Goal: Transaction & Acquisition: Subscribe to service/newsletter

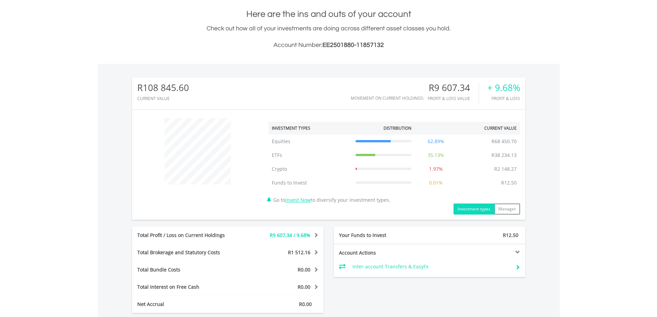
scroll to position [242, 0]
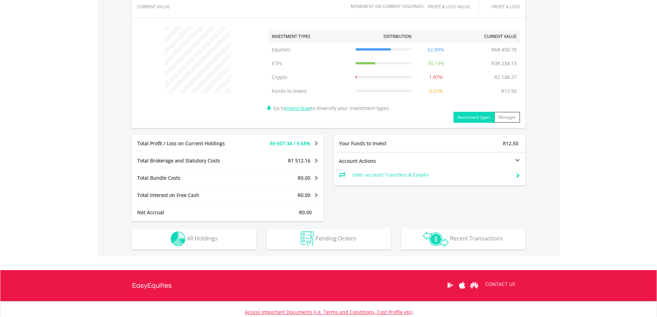
click at [216, 215] on div "Net Accrual" at bounding box center [188, 212] width 112 height 7
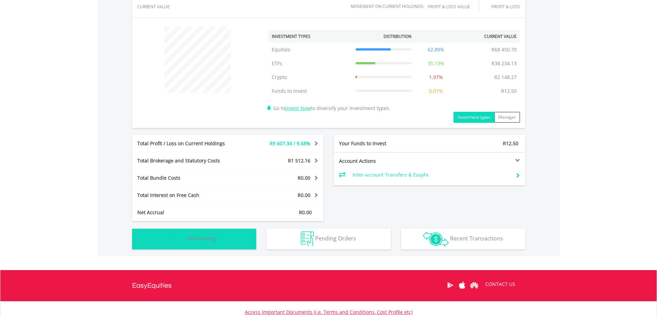
click at [199, 244] on button "Holdings All Holdings" at bounding box center [194, 239] width 124 height 21
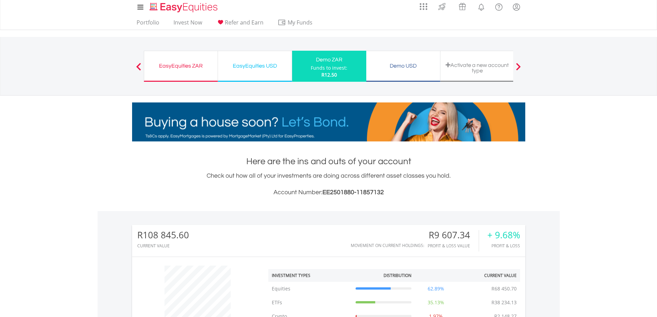
scroll to position [0, 0]
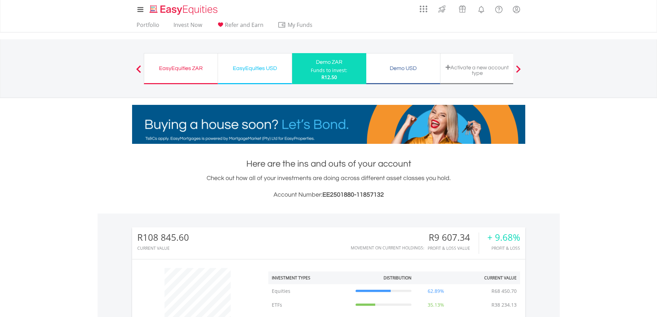
click at [193, 69] on div "EasyEquities ZAR" at bounding box center [180, 68] width 65 height 10
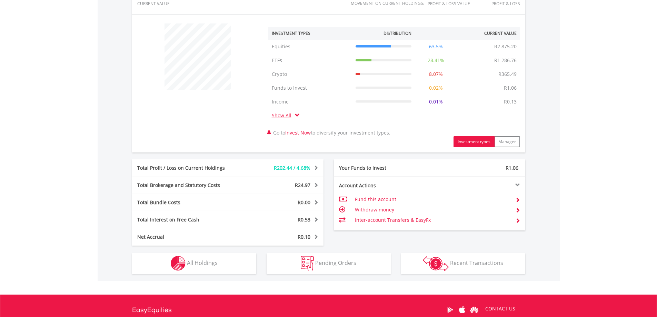
scroll to position [285, 0]
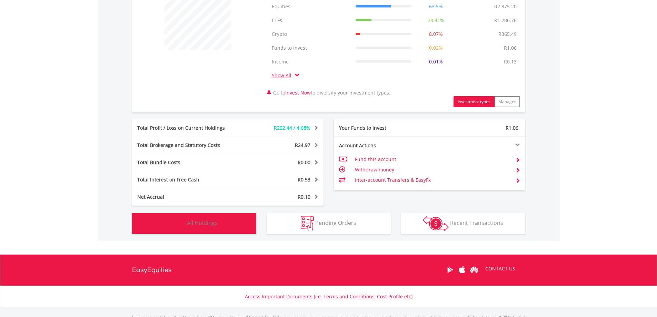
click at [239, 230] on button "Holdings All Holdings" at bounding box center [194, 223] width 124 height 21
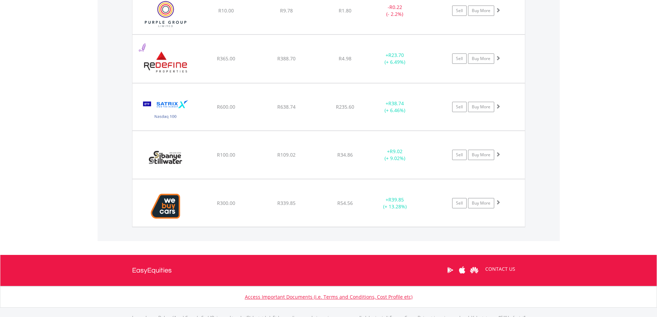
scroll to position [953, 0]
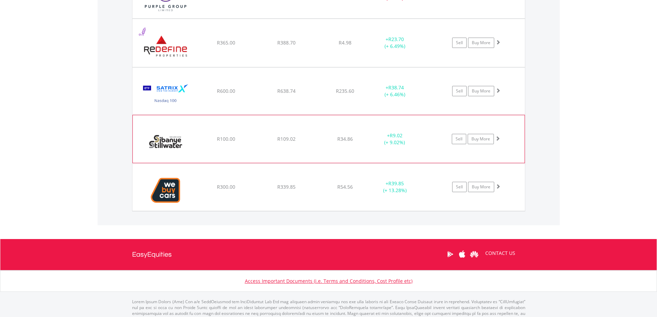
click at [496, 136] on span at bounding box center [497, 138] width 5 height 5
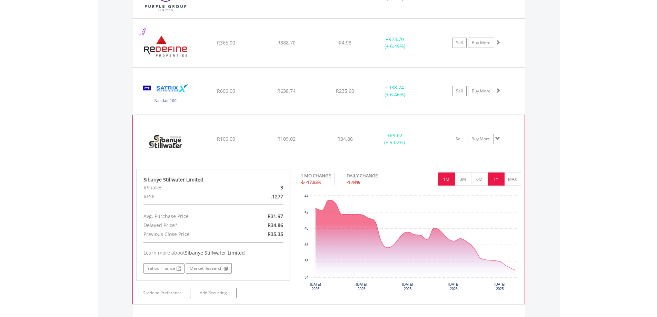
click at [494, 178] on button "1Y" at bounding box center [496, 179] width 17 height 13
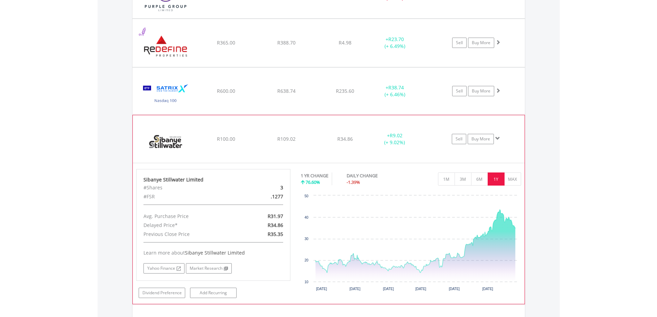
click at [496, 138] on span at bounding box center [497, 138] width 5 height 5
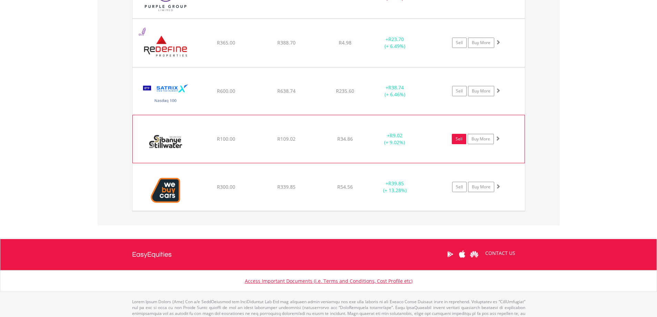
click at [456, 135] on link "Sell" at bounding box center [459, 139] width 14 height 10
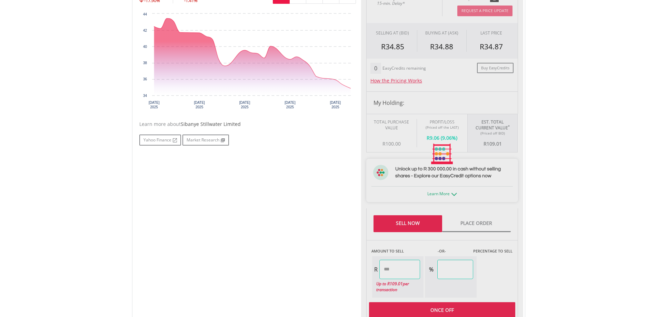
scroll to position [285, 0]
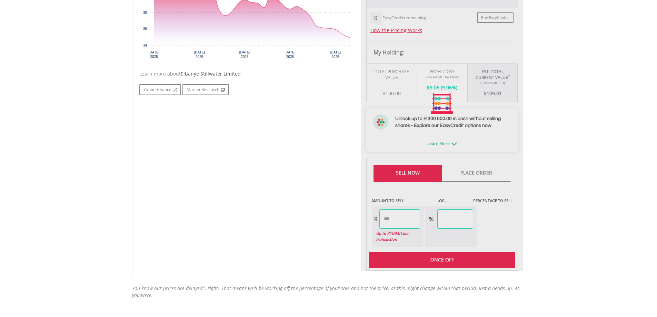
type input "******"
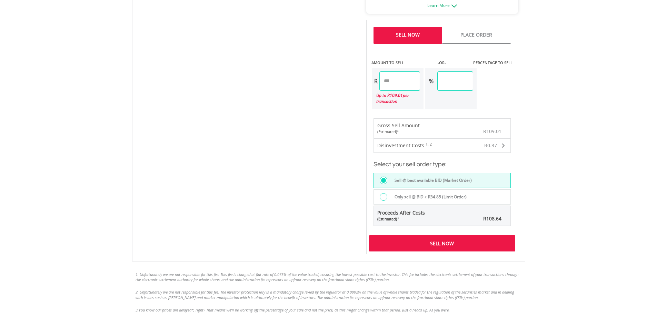
click at [439, 244] on div "Sell Now" at bounding box center [442, 243] width 146 height 16
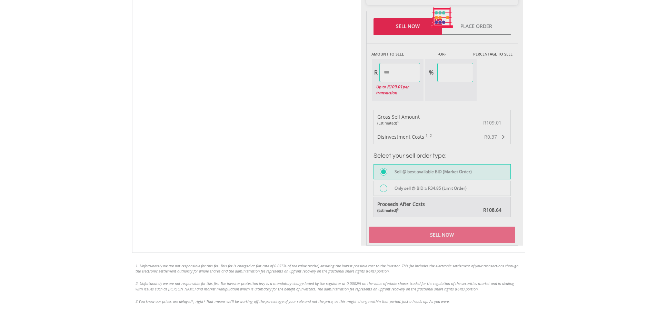
scroll to position [362, 0]
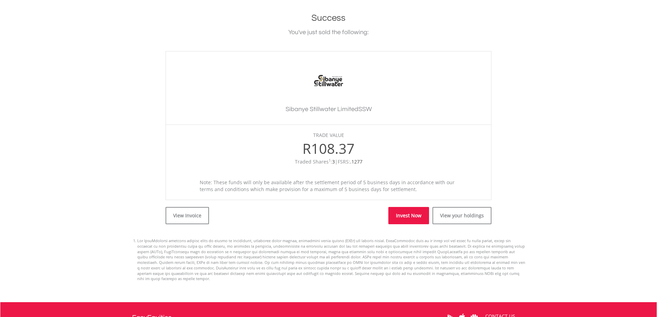
scroll to position [147, 0]
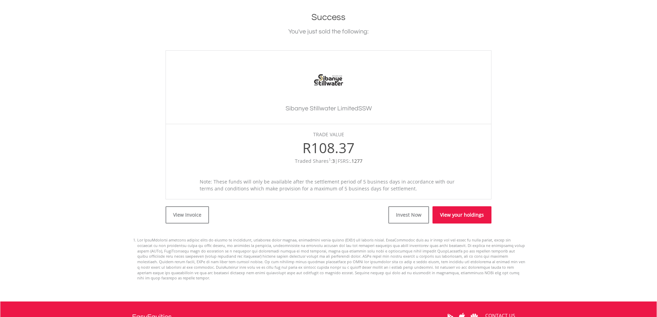
click at [443, 213] on link "View your holdings" at bounding box center [462, 214] width 59 height 17
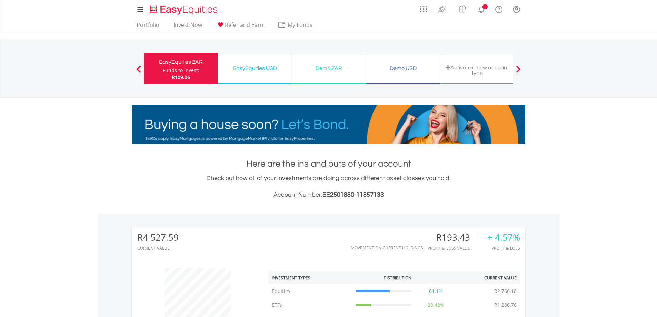
scroll to position [242, 0]
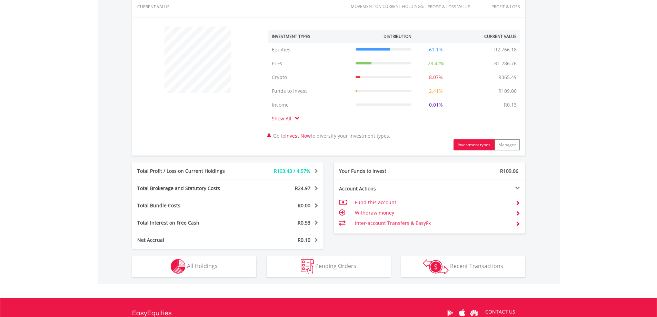
click at [391, 225] on td "Inter-account Transfers & EasyFx" at bounding box center [432, 223] width 155 height 10
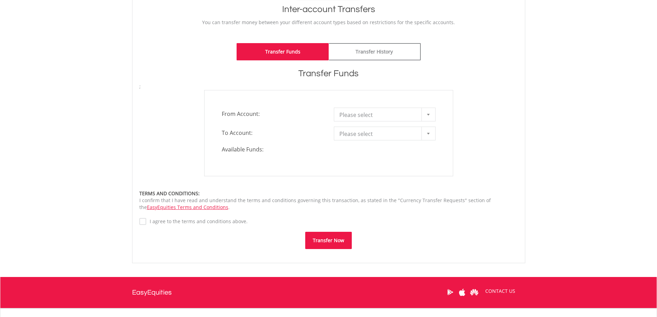
scroll to position [155, 0]
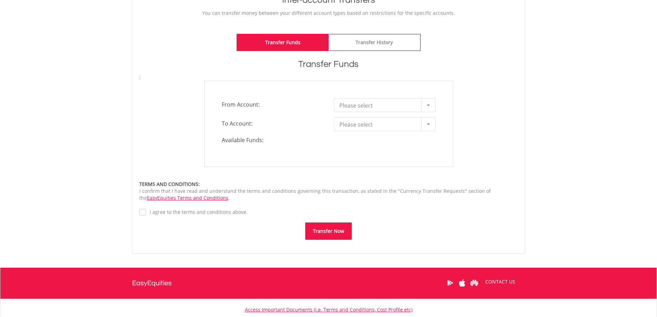
click at [374, 103] on span "Please select" at bounding box center [379, 106] width 80 height 14
click at [376, 129] on li "EasyEquities ZAR - 11857133" at bounding box center [384, 130] width 101 height 12
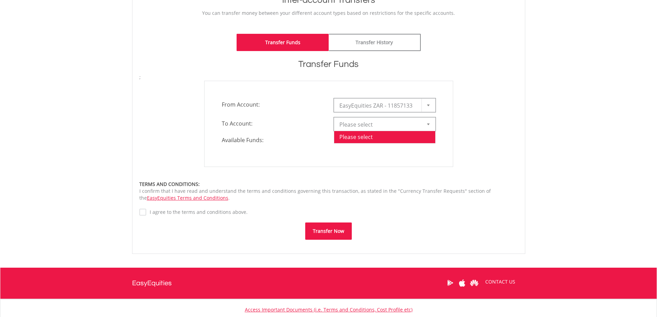
click at [371, 122] on span "Please select" at bounding box center [379, 125] width 80 height 14
click at [367, 147] on li "EasyEquities USD - 11857136" at bounding box center [384, 149] width 101 height 12
type input "*"
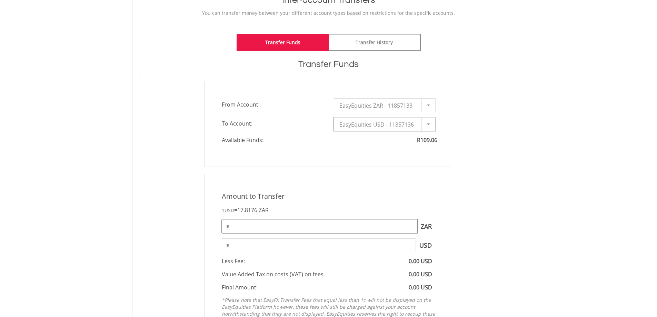
click at [319, 222] on input "*" at bounding box center [320, 226] width 196 height 14
type input "****"
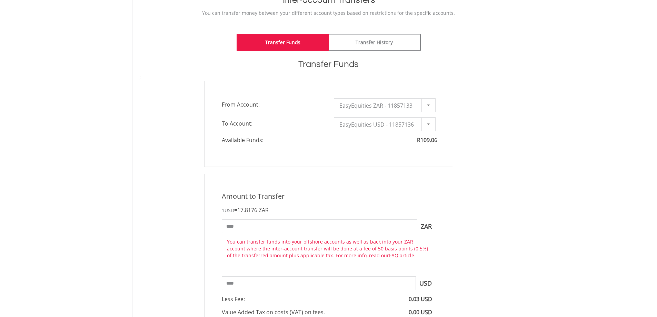
click at [396, 193] on div "Amount to Transfer" at bounding box center [329, 196] width 224 height 10
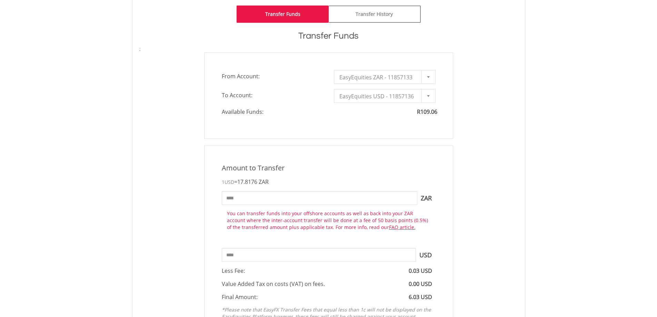
scroll to position [190, 0]
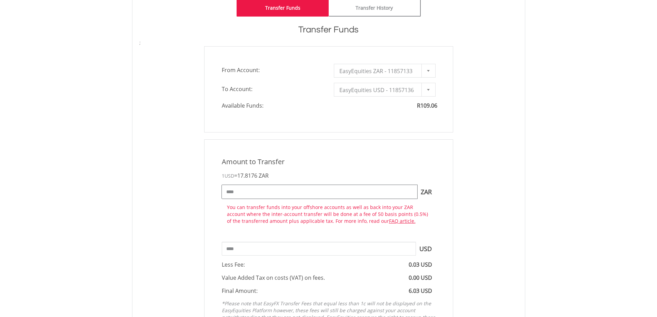
click at [229, 194] on input "****" at bounding box center [320, 192] width 196 height 14
type input "***"
click at [324, 152] on div "Amount to Transfer 1 USD = 17.8176 ZAR *** ZAR You can transfer funds into your…" at bounding box center [328, 243] width 249 height 209
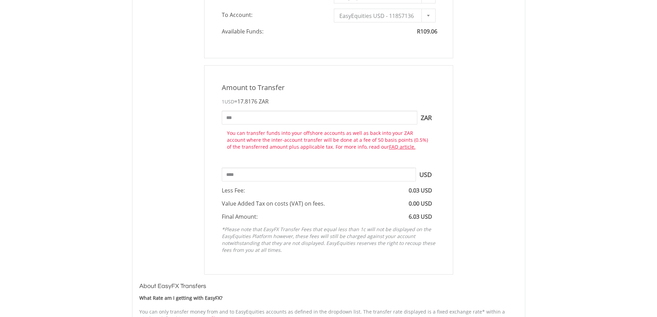
scroll to position [267, 0]
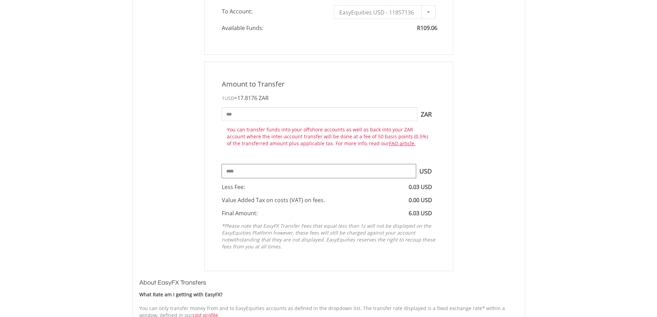
drag, startPoint x: 238, startPoint y: 171, endPoint x: 210, endPoint y: 169, distance: 27.7
click at [214, 168] on div "Amount to Transfer 1 USD = 17.8176 ZAR *** ZAR You can transfer funds into your…" at bounding box center [328, 166] width 249 height 209
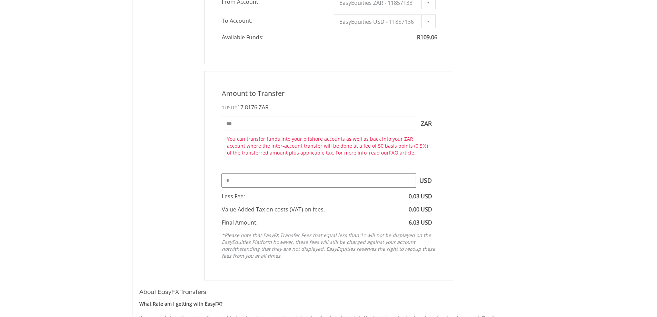
scroll to position [250, 0]
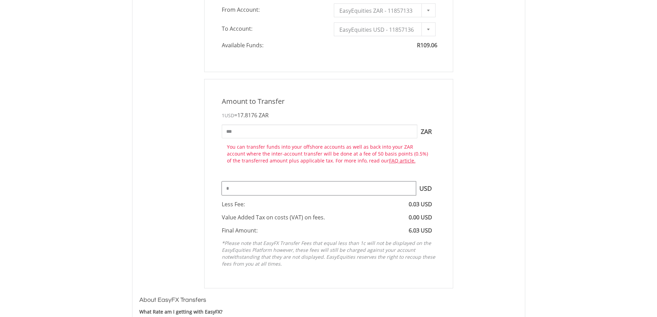
type input "*"
type input "*****"
click at [210, 169] on div "Amount to Transfer 1 USD = 17.8176 ZAR ***** ZAR You can transfer funds into yo…" at bounding box center [328, 183] width 249 height 209
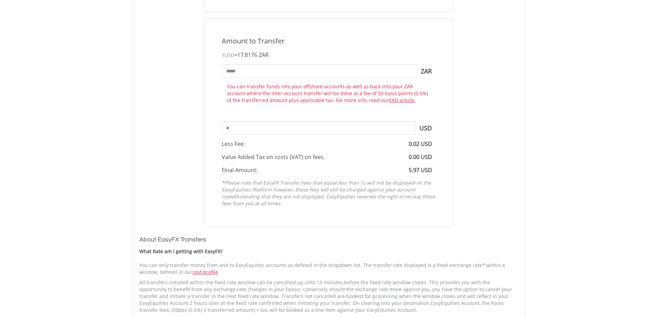
scroll to position [319, 0]
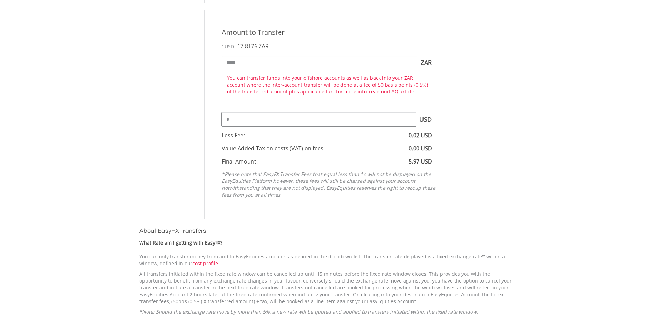
drag, startPoint x: 237, startPoint y: 120, endPoint x: 210, endPoint y: 122, distance: 27.1
click at [210, 122] on div "Amount to Transfer 1 USD = 17.8176 ZAR ***** ZAR You can transfer funds into yo…" at bounding box center [328, 114] width 249 height 209
type input "****"
type input "******"
click at [210, 122] on div "Amount to Transfer 1 USD = 17.8176 ZAR ****** ZAR You can transfer funds into y…" at bounding box center [328, 114] width 249 height 209
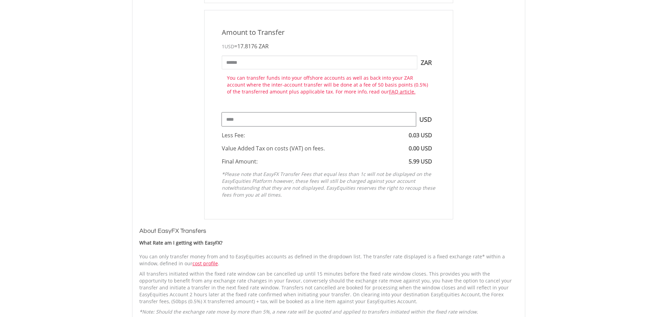
click at [246, 116] on input "****" at bounding box center [319, 119] width 194 height 14
type input "****"
type input "******"
click at [195, 134] on div "Amount to Transfer 1 USD = 17.8176 ZAR ****** ZAR You can transfer funds into y…" at bounding box center [328, 114] width 389 height 209
click at [239, 121] on input "****" at bounding box center [319, 119] width 194 height 14
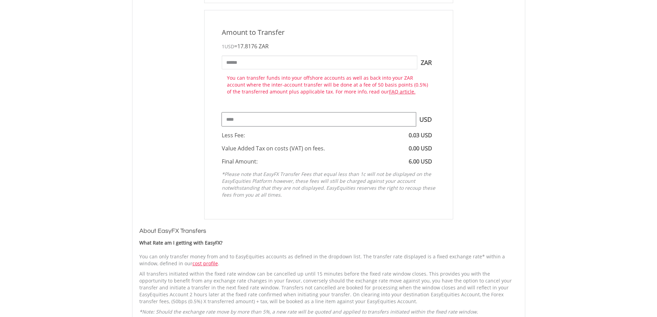
type input "****"
type input "******"
click at [203, 120] on div "Amount to Transfer 1 USD = 17.8176 ZAR ****** ZAR You can transfer funds into y…" at bounding box center [328, 114] width 259 height 209
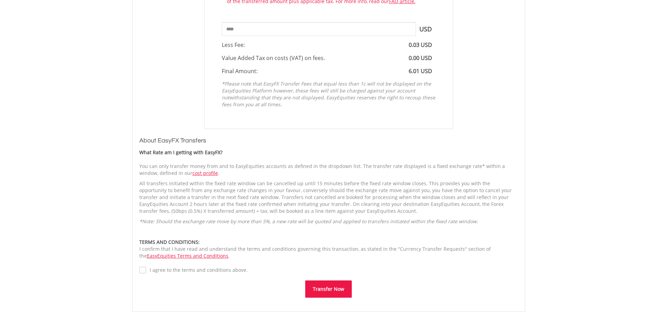
scroll to position [500, 0]
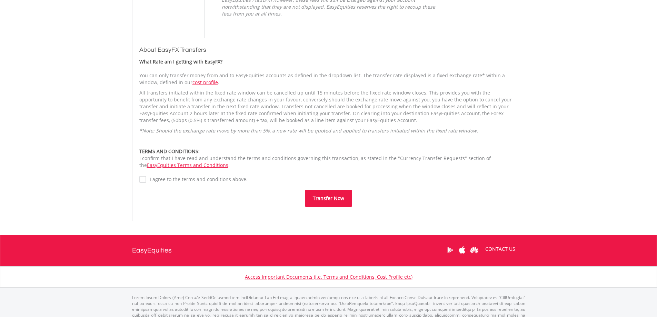
click at [147, 179] on label "I agree to the terms and conditions above." at bounding box center [196, 179] width 101 height 7
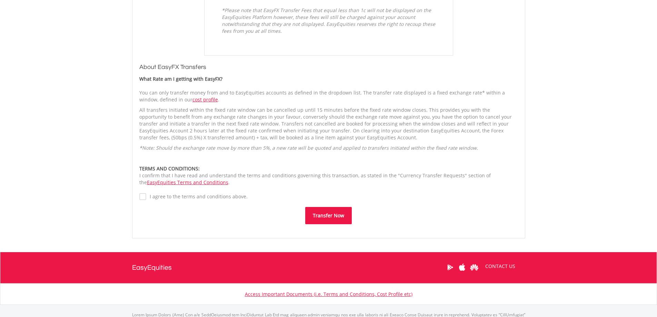
click at [322, 220] on button "Transfer Now" at bounding box center [328, 215] width 47 height 17
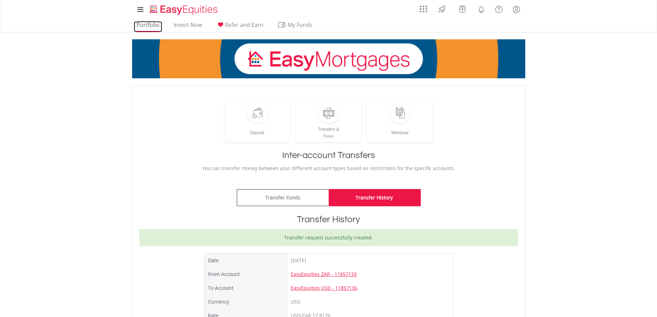
click at [155, 22] on link "Portfolio" at bounding box center [148, 26] width 28 height 11
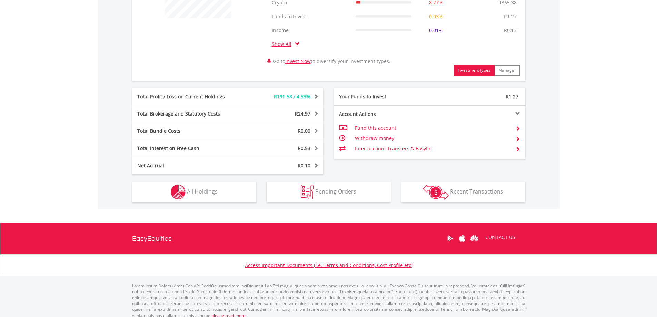
scroll to position [322, 0]
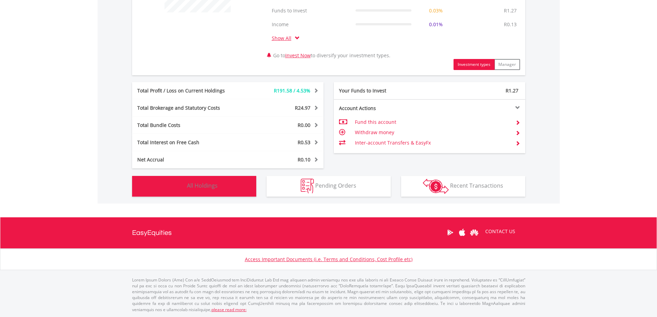
click at [224, 189] on button "Holdings All Holdings" at bounding box center [194, 186] width 124 height 21
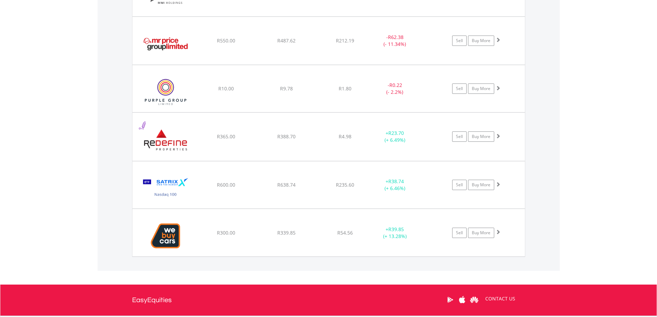
scroll to position [858, 0]
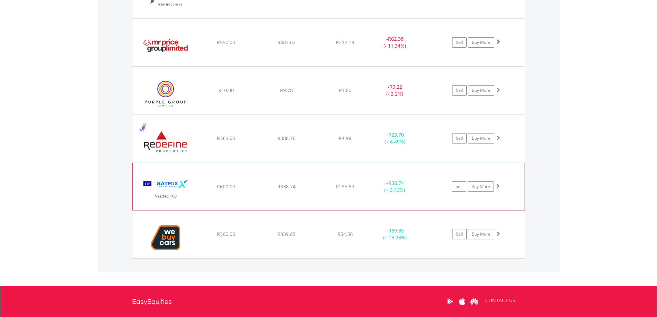
click at [499, 185] on span at bounding box center [497, 186] width 5 height 5
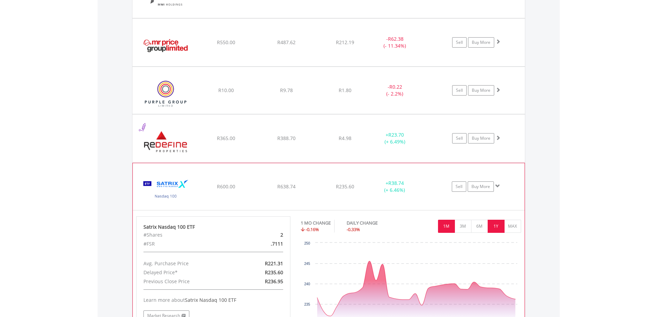
click at [498, 222] on button "1Y" at bounding box center [496, 226] width 17 height 13
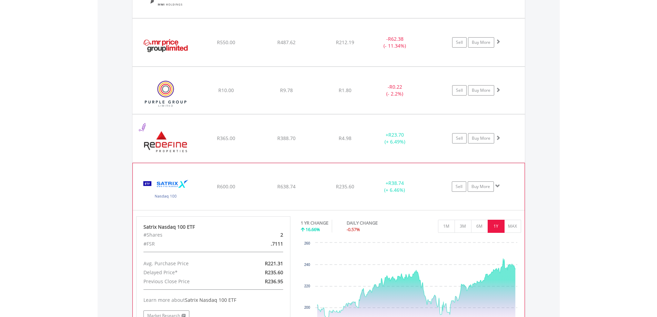
click at [499, 184] on span at bounding box center [497, 186] width 5 height 5
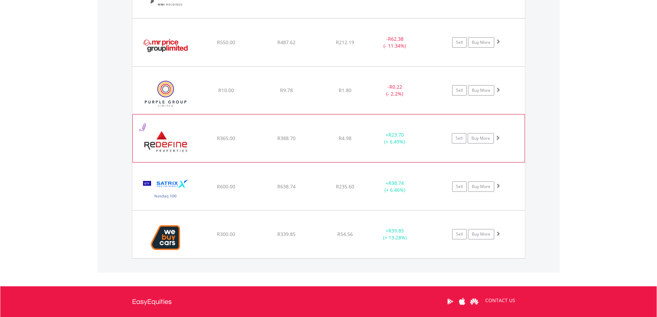
click at [497, 136] on span at bounding box center [497, 137] width 5 height 5
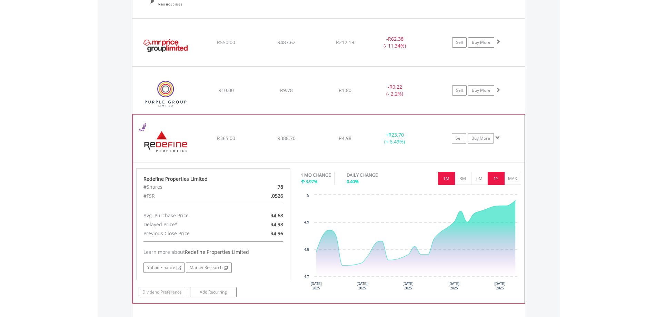
click at [498, 181] on button "1Y" at bounding box center [496, 178] width 17 height 13
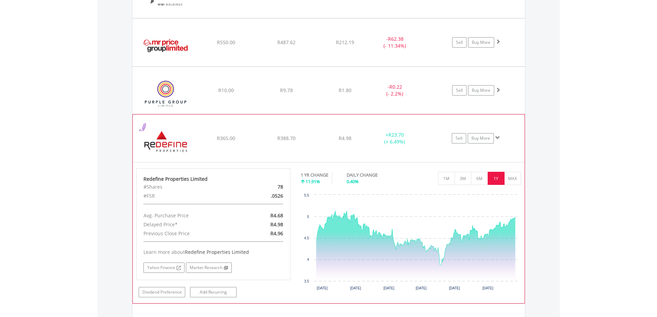
click at [498, 138] on span at bounding box center [497, 137] width 5 height 5
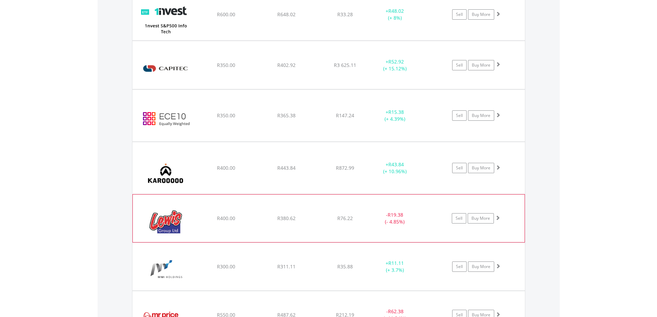
scroll to position [564, 0]
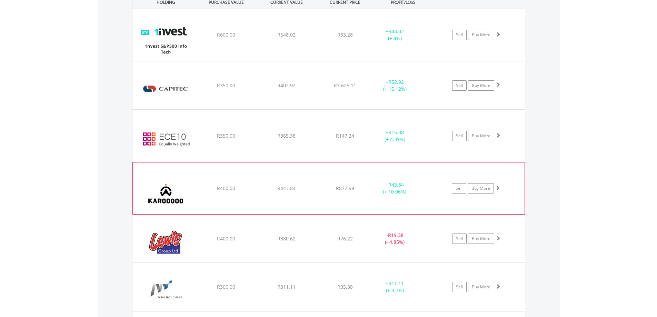
click at [498, 186] on span at bounding box center [497, 187] width 5 height 5
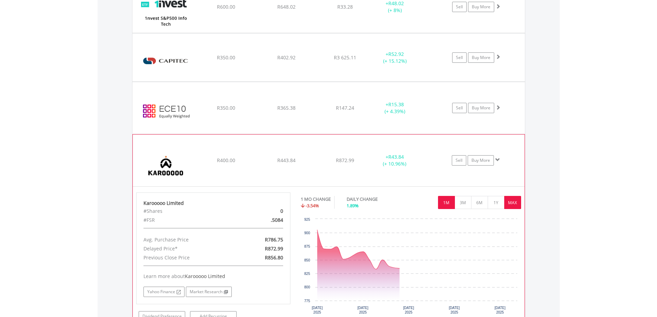
scroll to position [599, 0]
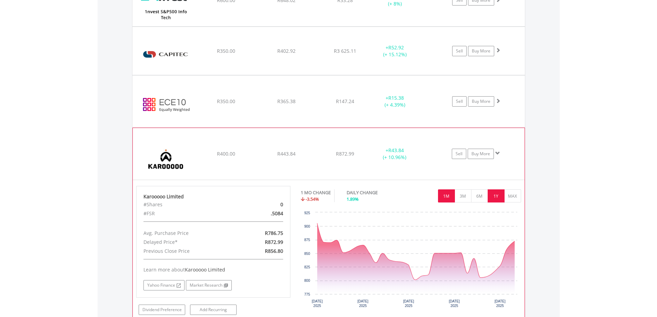
click at [493, 195] on button "1Y" at bounding box center [496, 195] width 17 height 13
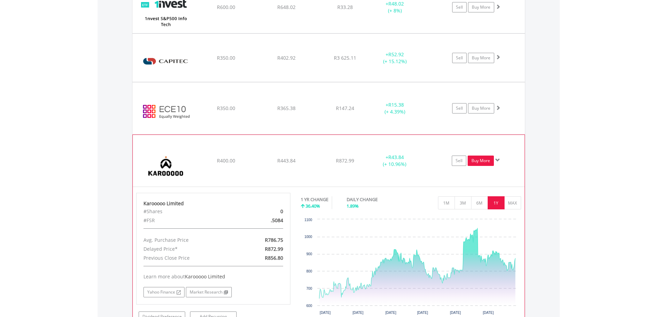
scroll to position [590, 0]
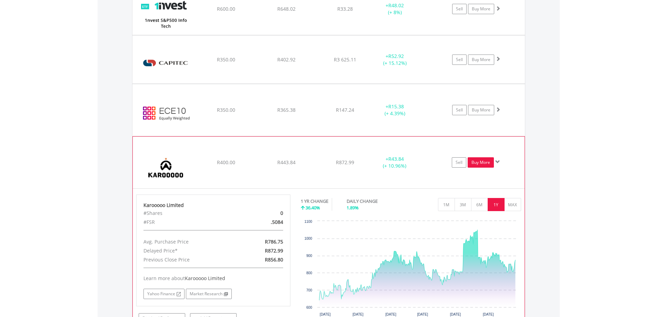
click at [473, 160] on link "Buy More" at bounding box center [481, 162] width 26 height 10
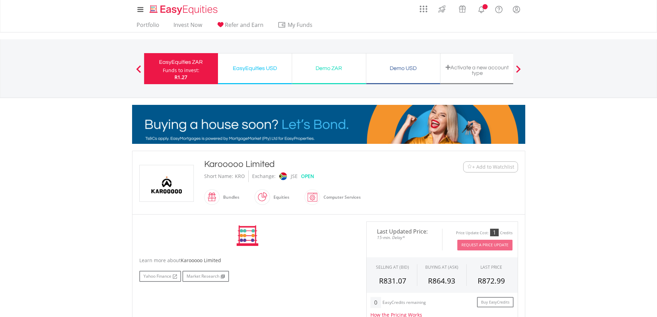
scroll to position [138, 0]
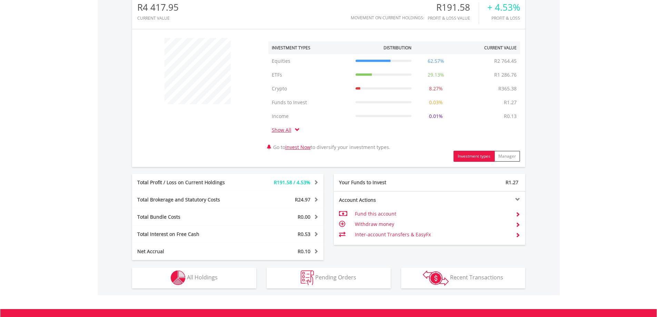
scroll to position [322, 0]
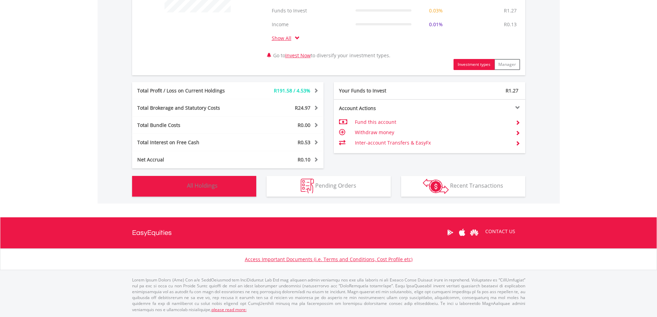
click at [234, 192] on button "Holdings All Holdings" at bounding box center [194, 186] width 124 height 21
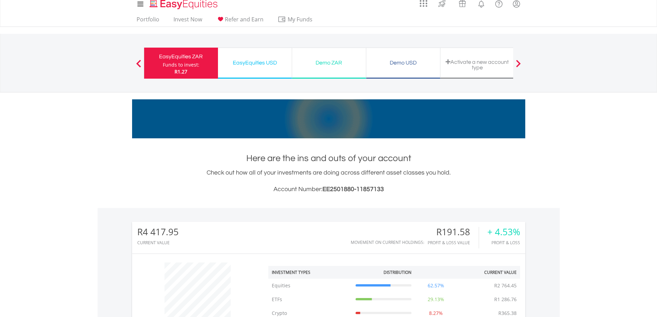
scroll to position [0, 0]
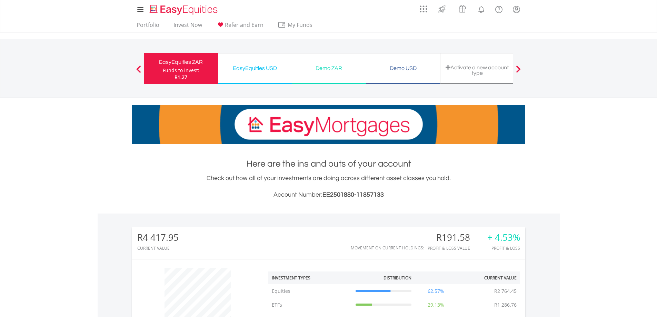
click at [259, 65] on div "EasyEquities USD" at bounding box center [255, 68] width 66 height 10
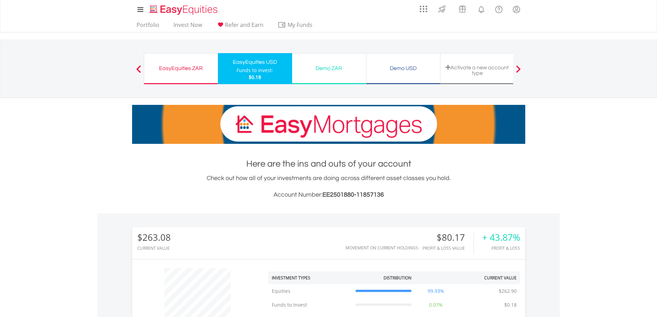
scroll to position [66, 131]
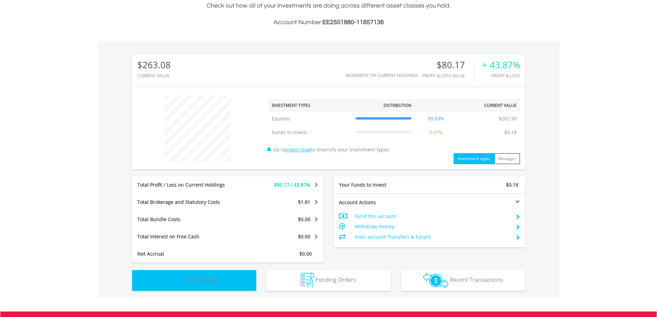
click at [178, 272] on button "Holdings All Holdings" at bounding box center [194, 280] width 124 height 21
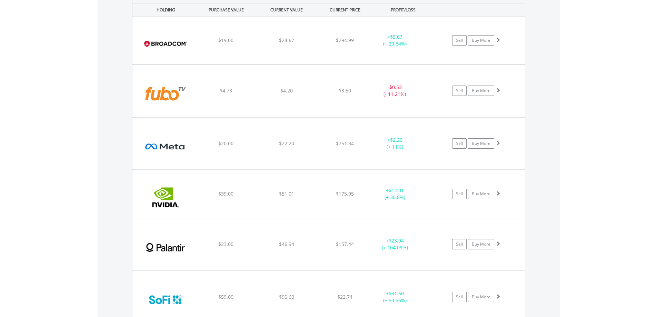
scroll to position [501, 0]
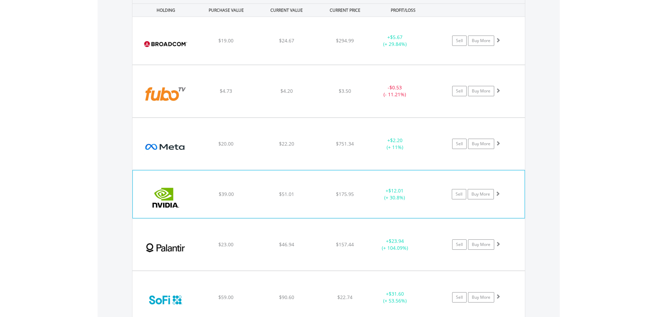
click at [496, 192] on span at bounding box center [497, 193] width 5 height 5
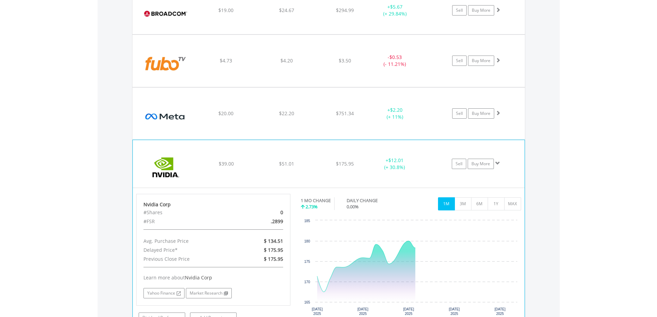
scroll to position [605, 0]
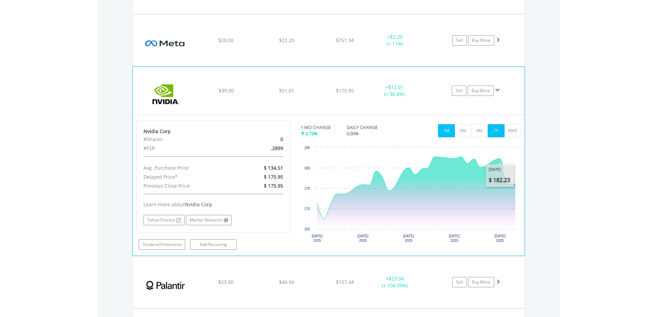
click at [496, 132] on button "1Y" at bounding box center [496, 130] width 17 height 13
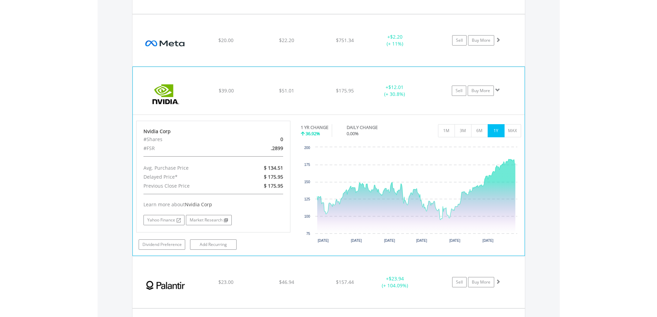
click at [498, 92] on span at bounding box center [497, 90] width 5 height 5
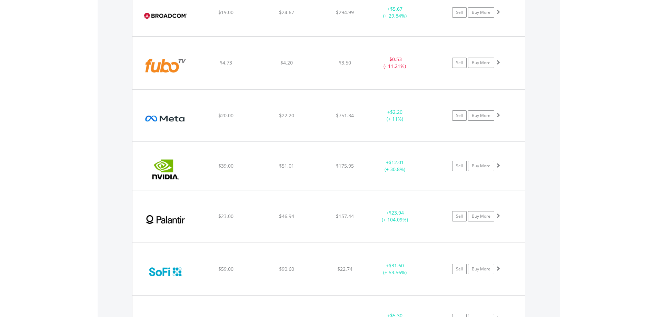
scroll to position [485, 0]
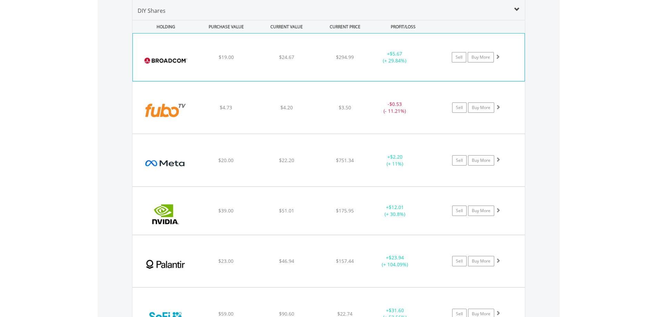
click at [495, 57] on span at bounding box center [497, 56] width 5 height 5
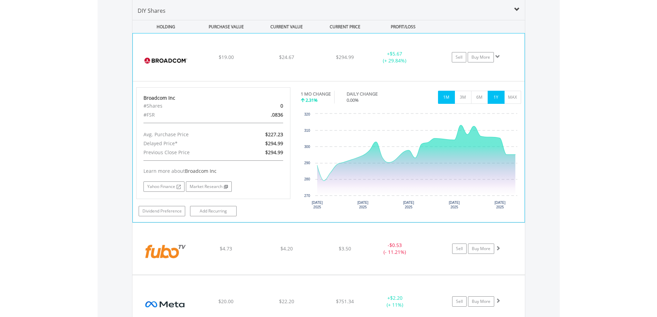
click at [495, 98] on button "1Y" at bounding box center [496, 97] width 17 height 13
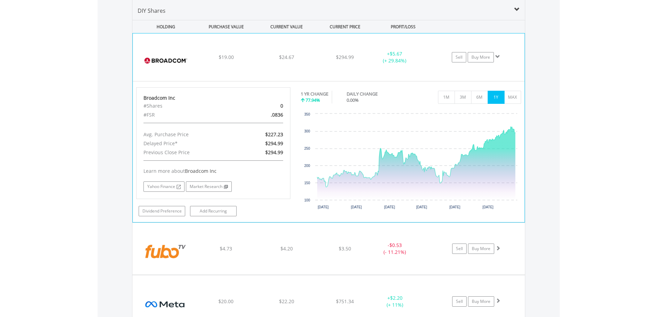
click at [499, 57] on span at bounding box center [497, 56] width 5 height 5
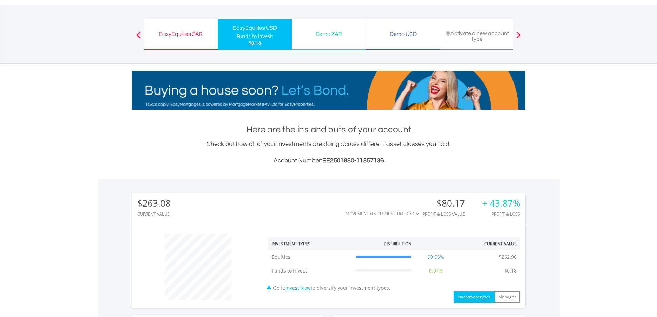
scroll to position [19, 0]
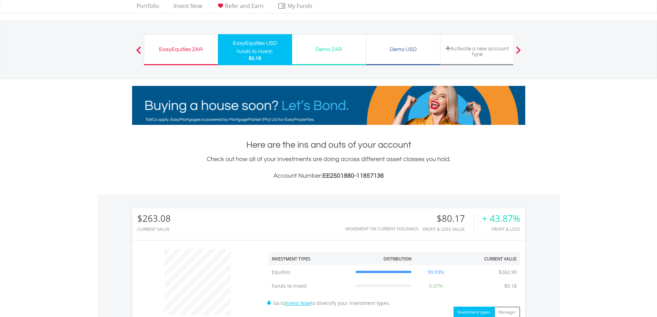
click at [393, 47] on div "Demo USD" at bounding box center [404, 50] width 66 height 10
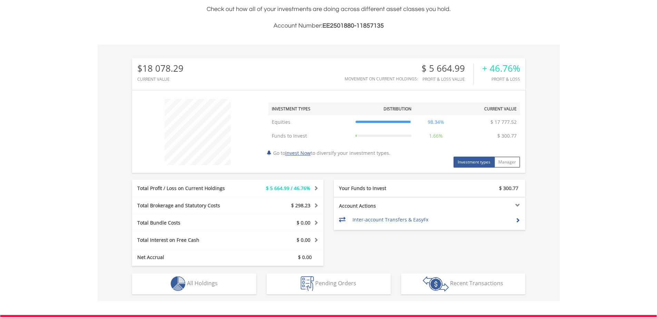
scroll to position [207, 0]
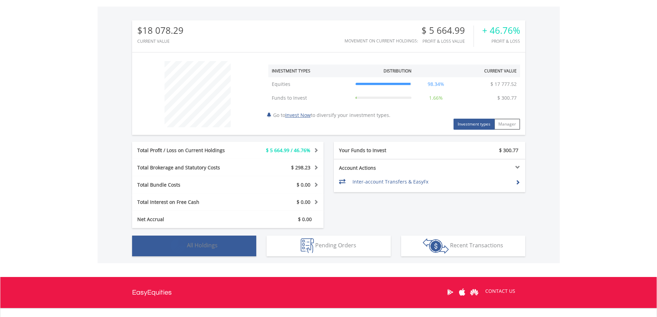
click at [233, 244] on button "Holdings All Holdings" at bounding box center [194, 246] width 124 height 21
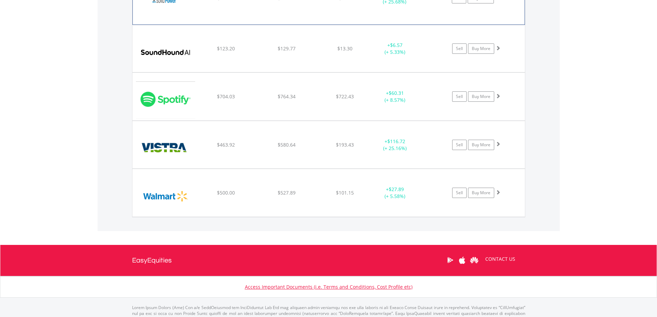
scroll to position [1200, 0]
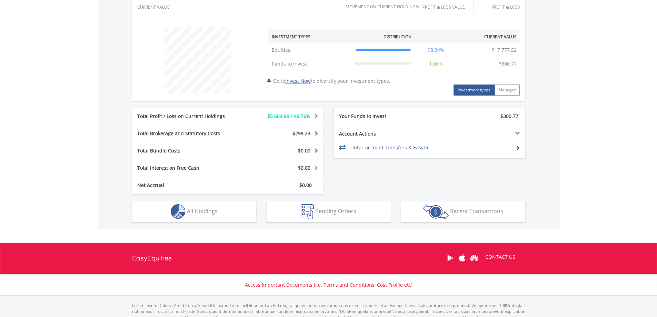
scroll to position [267, 0]
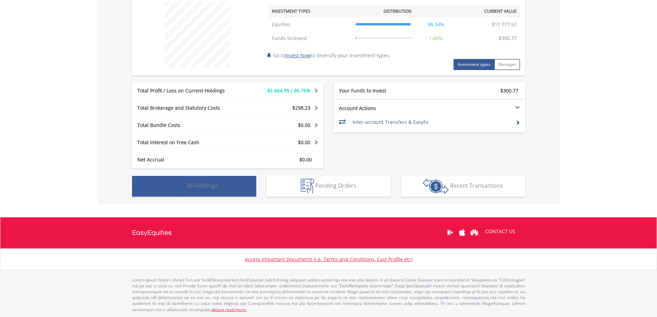
click at [223, 191] on button "Holdings All Holdings" at bounding box center [194, 186] width 124 height 21
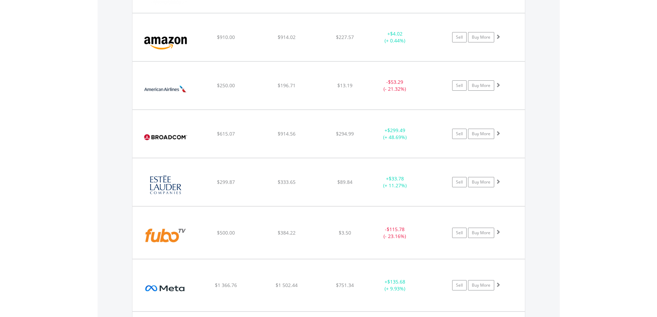
scroll to position [0, 0]
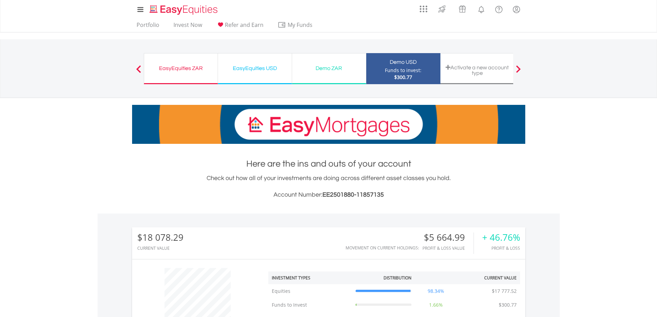
click at [188, 68] on div "EasyEquities ZAR" at bounding box center [180, 68] width 65 height 10
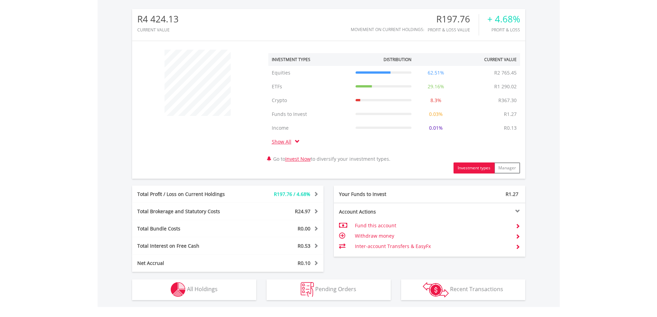
scroll to position [242, 0]
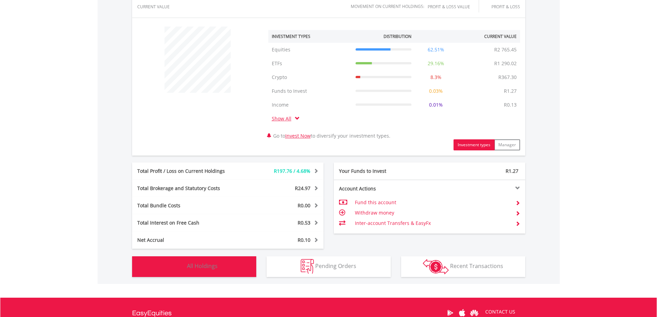
click at [205, 267] on span "All Holdings" at bounding box center [202, 266] width 31 height 8
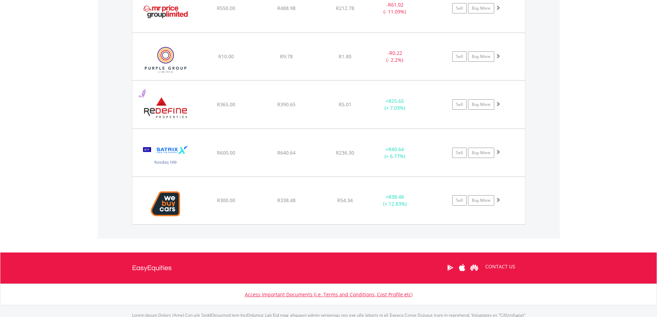
scroll to position [893, 0]
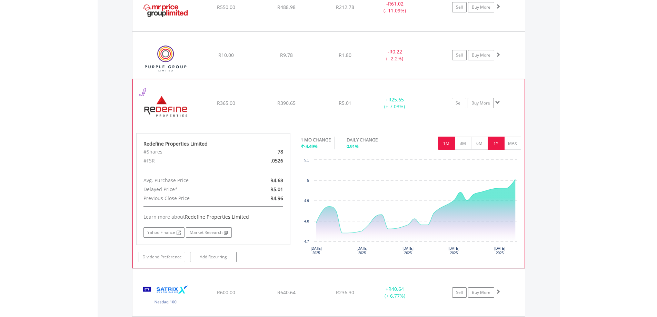
click at [491, 143] on button "1Y" at bounding box center [496, 143] width 17 height 13
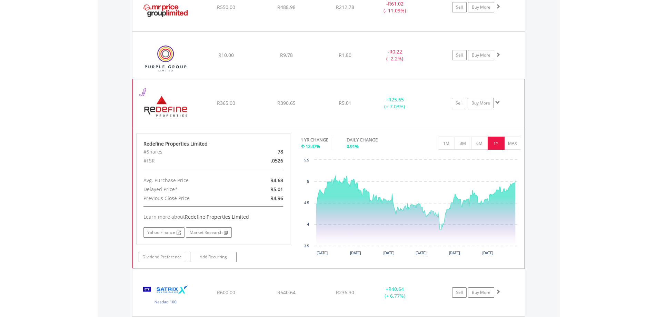
click at [496, 100] on span at bounding box center [497, 102] width 5 height 5
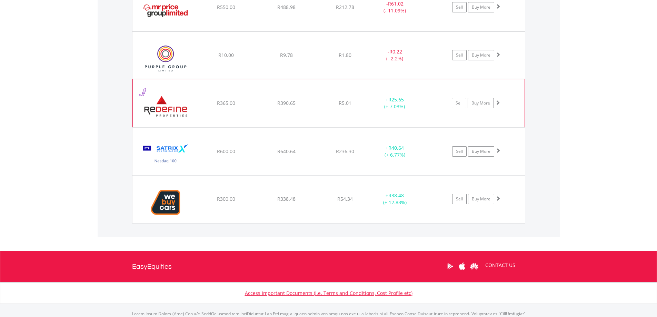
click at [496, 100] on span at bounding box center [497, 102] width 5 height 5
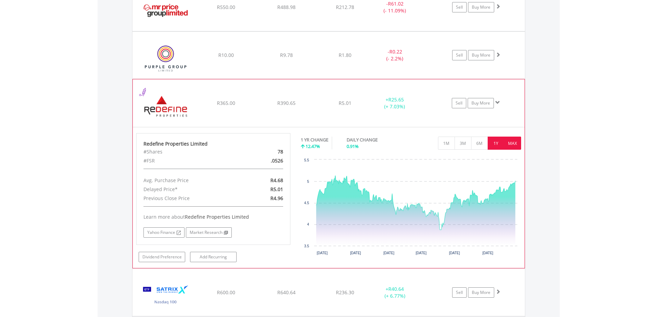
click at [514, 139] on button "MAX" at bounding box center [512, 143] width 17 height 13
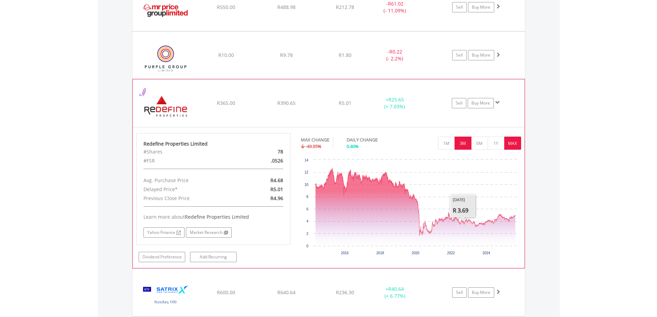
click at [464, 143] on button "3M" at bounding box center [463, 143] width 17 height 13
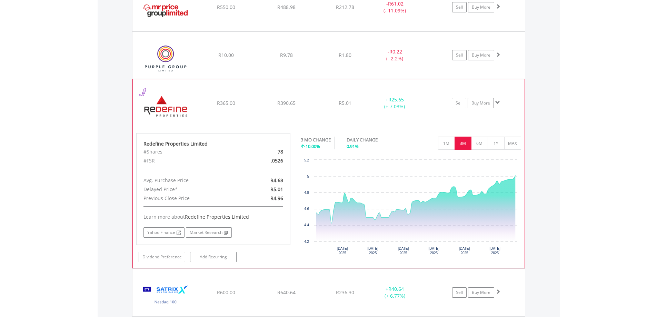
click at [497, 102] on span at bounding box center [497, 102] width 5 height 5
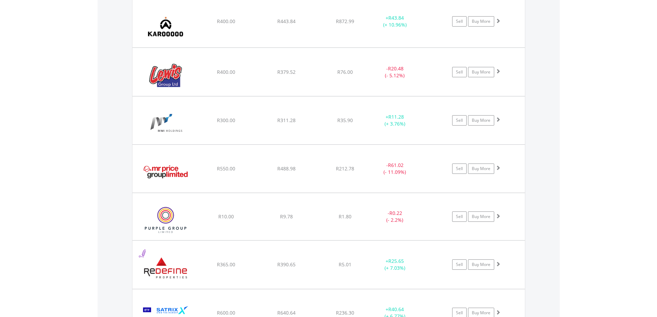
scroll to position [720, 0]
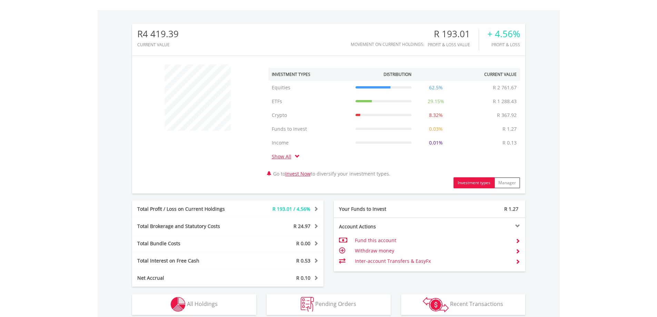
scroll to position [198, 0]
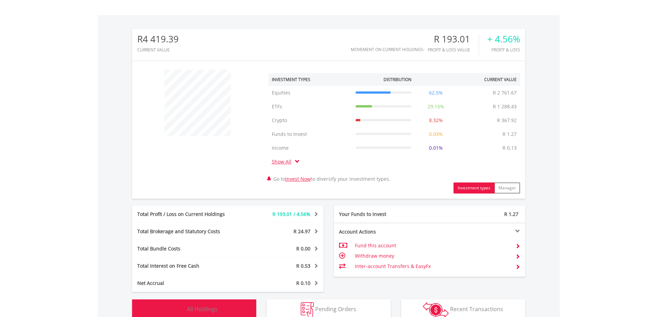
click at [201, 311] on span "All Holdings" at bounding box center [202, 309] width 31 height 8
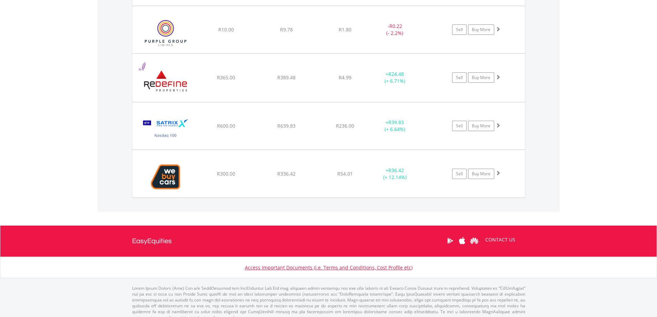
scroll to position [919, 0]
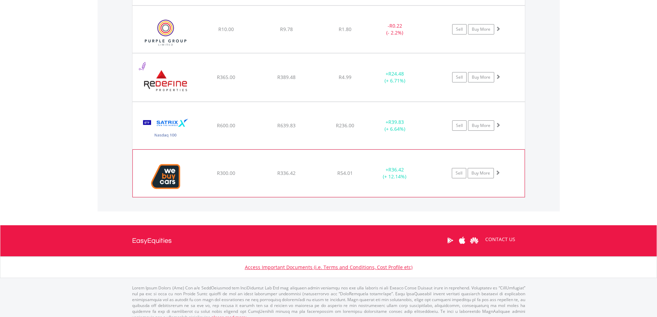
click at [498, 170] on span at bounding box center [497, 172] width 5 height 5
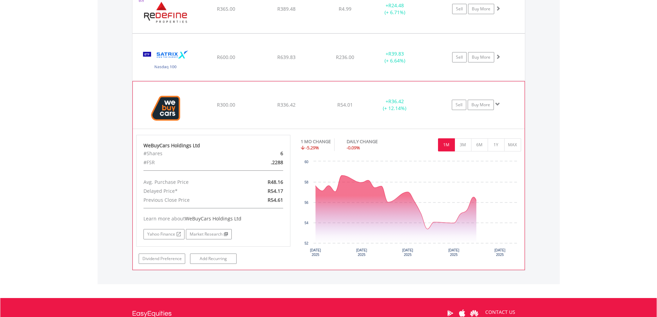
scroll to position [988, 0]
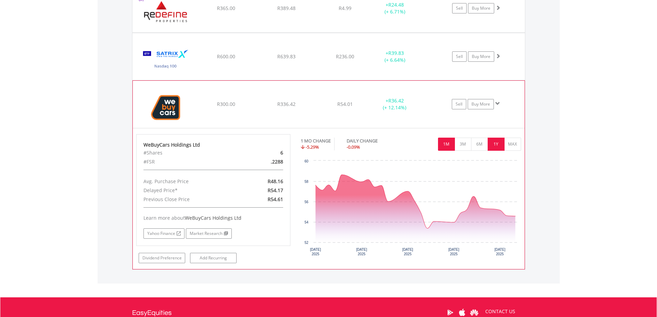
click at [495, 144] on button "1Y" at bounding box center [496, 144] width 17 height 13
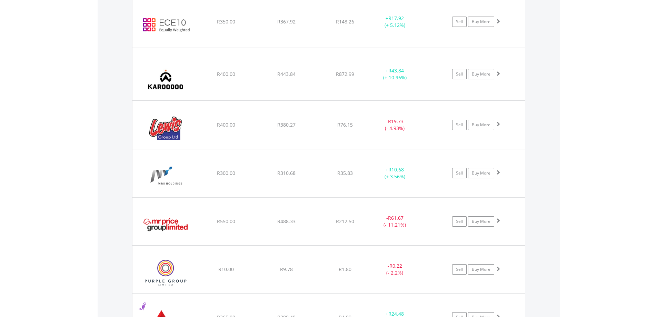
scroll to position [650, 0]
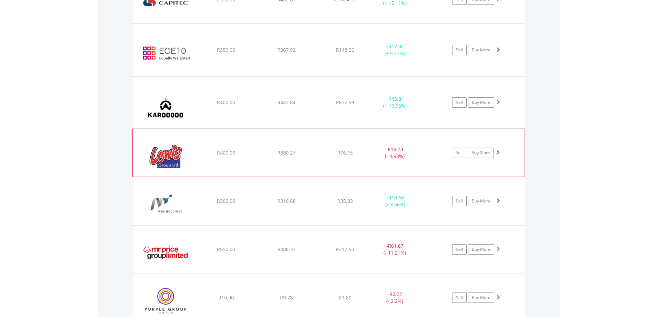
click at [499, 150] on span at bounding box center [497, 152] width 5 height 5
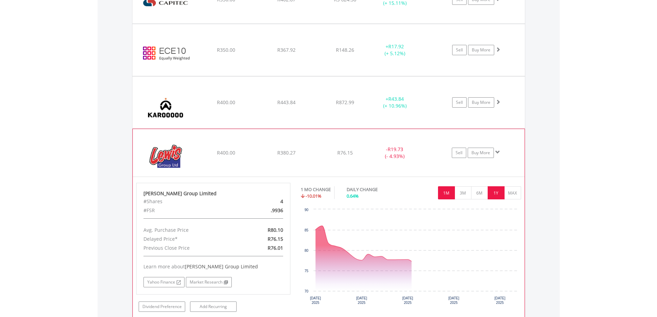
click at [498, 193] on button "1Y" at bounding box center [496, 192] width 17 height 13
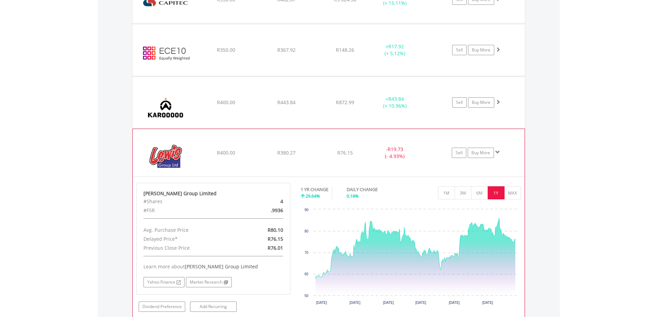
click at [498, 151] on span at bounding box center [497, 152] width 5 height 5
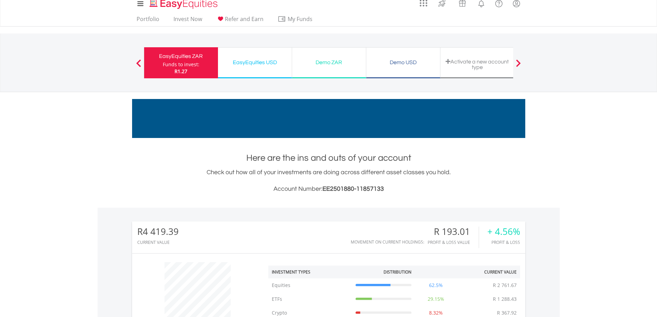
scroll to position [0, 0]
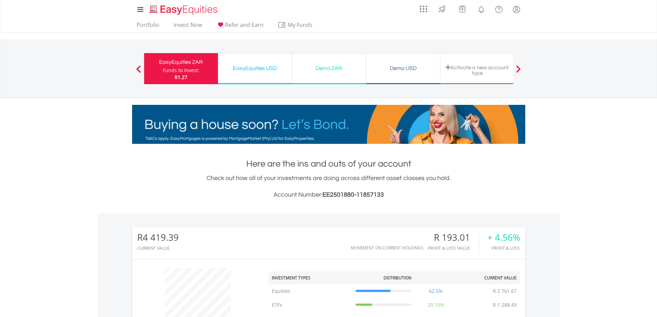
click at [269, 64] on div "EasyEquities USD" at bounding box center [255, 68] width 66 height 10
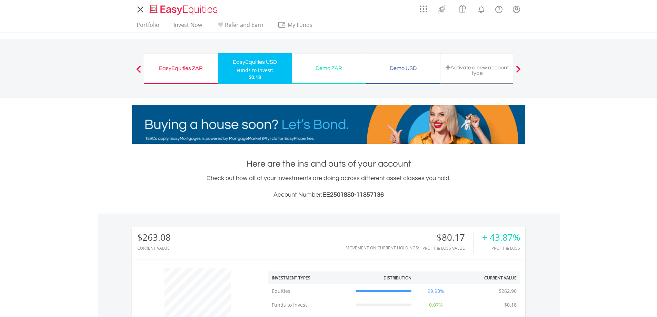
scroll to position [66, 131]
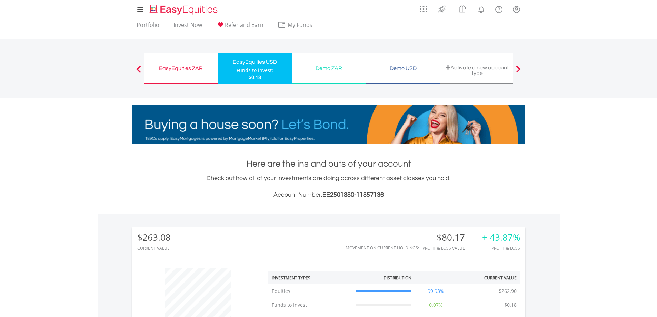
click at [177, 70] on div "EasyEquities ZAR" at bounding box center [180, 68] width 65 height 10
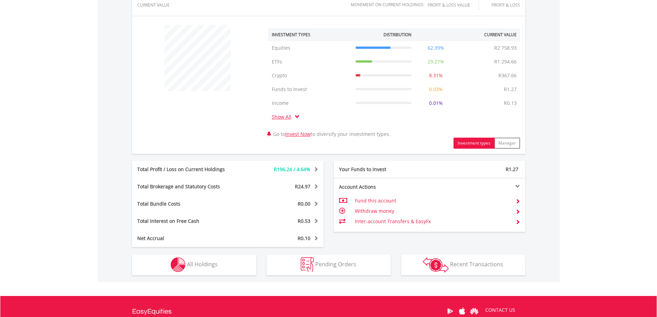
scroll to position [259, 0]
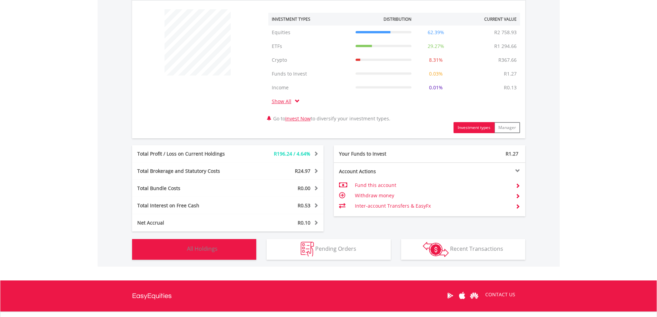
click at [204, 245] on button "Holdings All Holdings" at bounding box center [194, 249] width 124 height 21
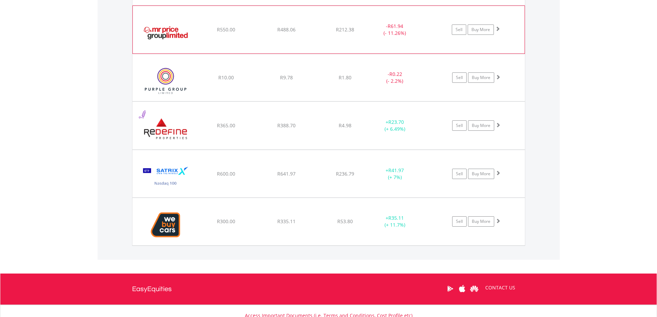
scroll to position [876, 0]
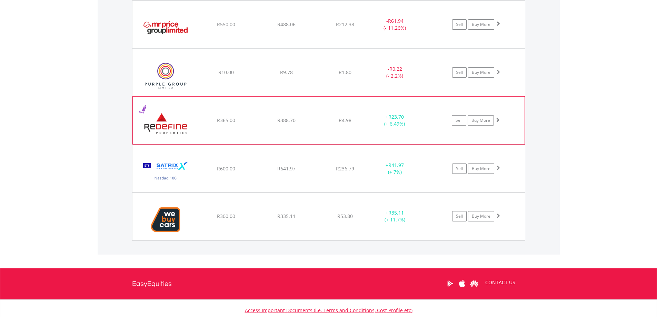
click at [500, 117] on span at bounding box center [497, 119] width 5 height 5
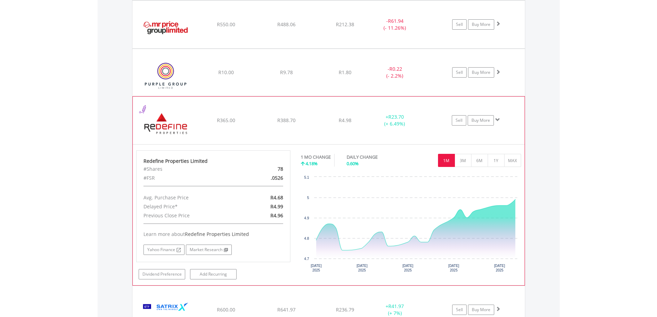
click at [500, 117] on span at bounding box center [497, 119] width 5 height 5
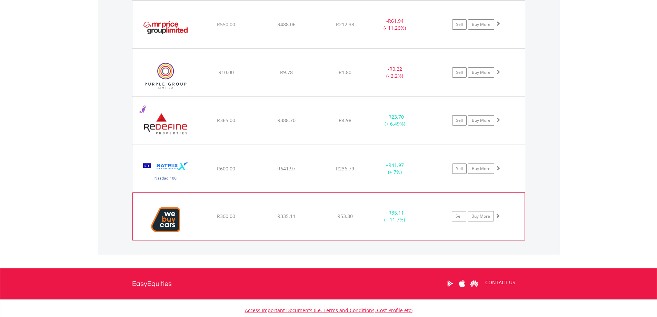
click at [500, 218] on span at bounding box center [497, 215] width 5 height 5
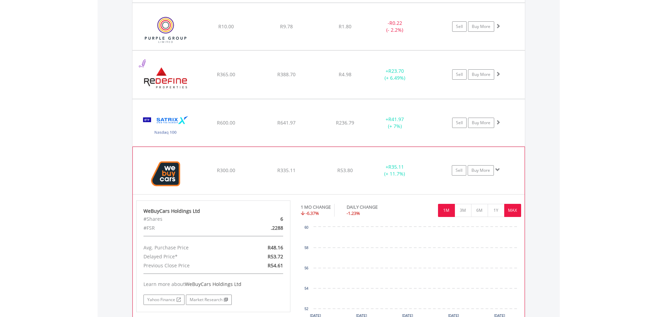
scroll to position [945, 0]
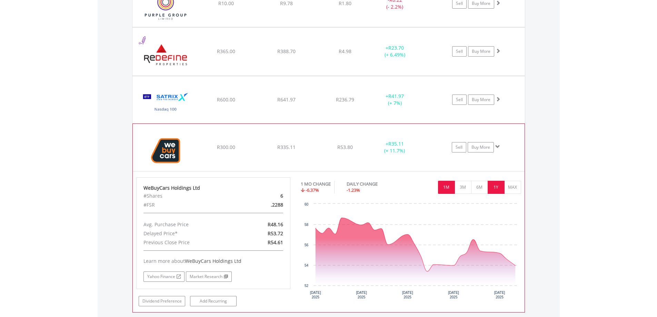
click at [495, 187] on button "1Y" at bounding box center [496, 187] width 17 height 13
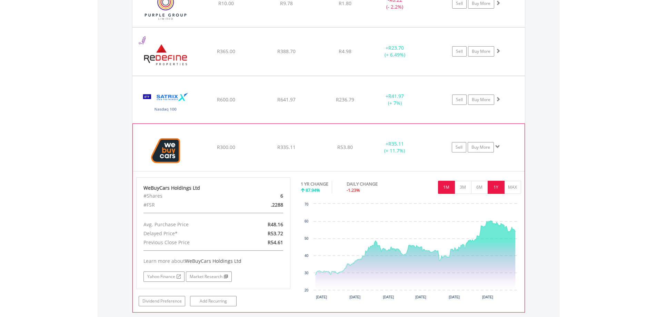
click at [449, 182] on button "1M" at bounding box center [446, 187] width 17 height 13
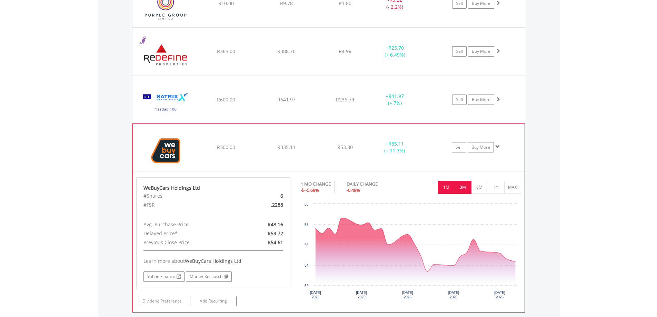
click at [458, 189] on button "3M" at bounding box center [463, 187] width 17 height 13
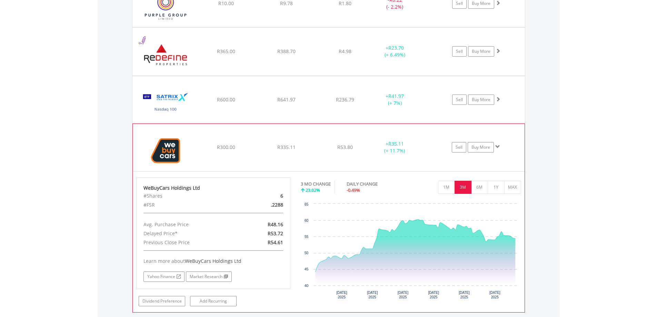
click at [498, 146] on span at bounding box center [497, 146] width 5 height 5
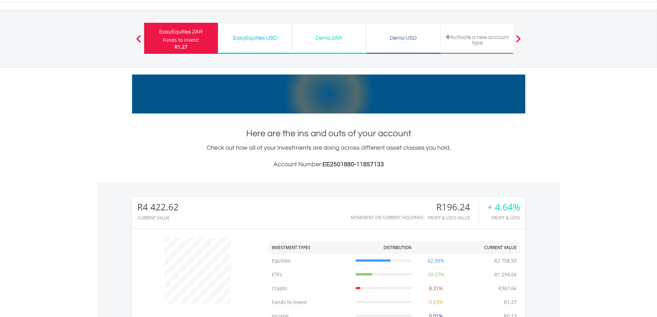
scroll to position [0, 0]
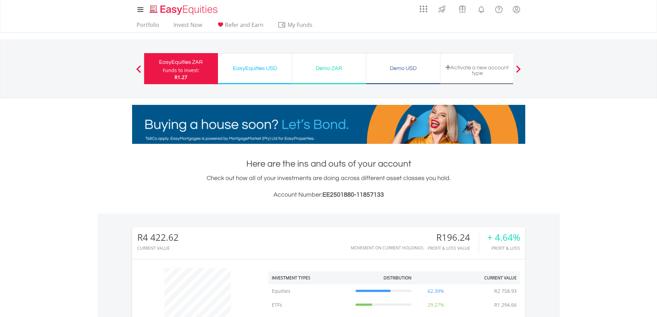
click at [253, 68] on div "EasyEquities USD" at bounding box center [255, 68] width 66 height 10
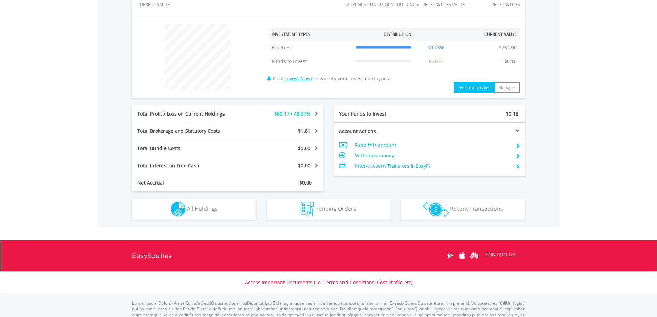
scroll to position [267, 0]
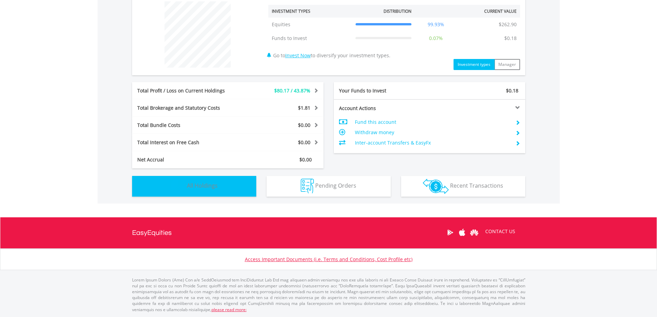
click at [238, 193] on button "Holdings All Holdings" at bounding box center [194, 186] width 124 height 21
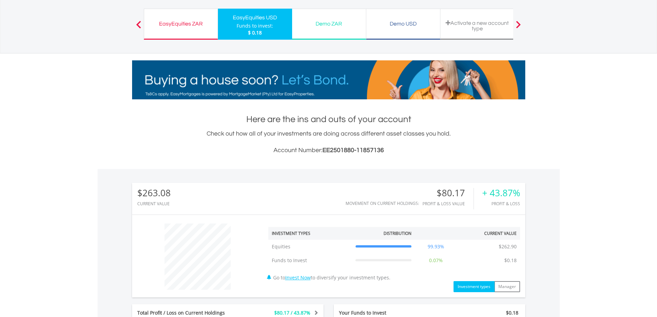
scroll to position [0, 0]
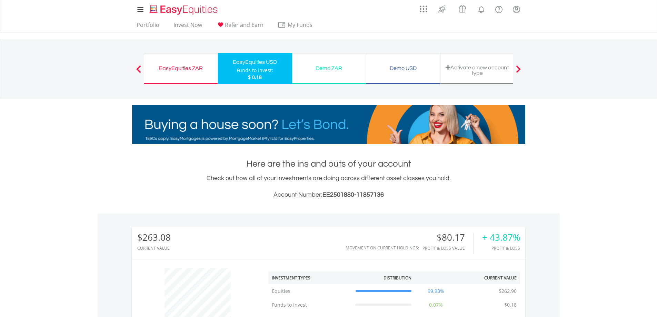
click at [179, 68] on div "EasyEquities ZAR" at bounding box center [180, 68] width 65 height 10
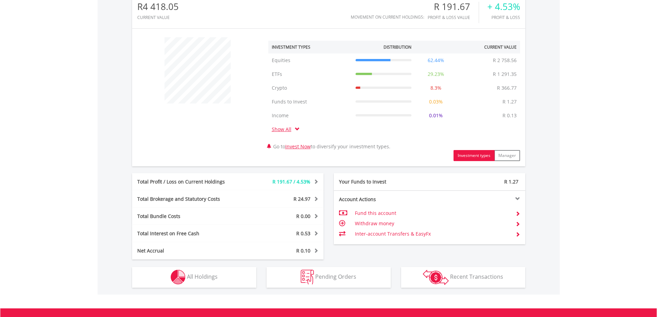
scroll to position [242, 0]
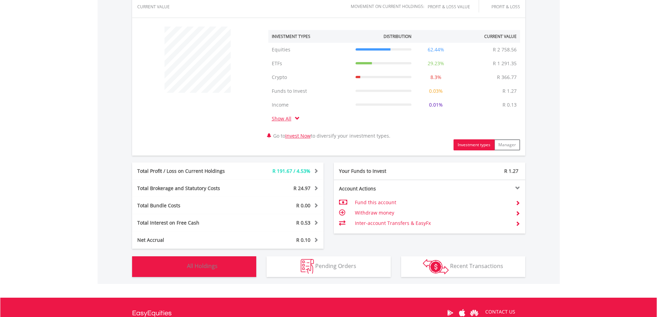
click at [194, 259] on button "Holdings All Holdings" at bounding box center [194, 266] width 124 height 21
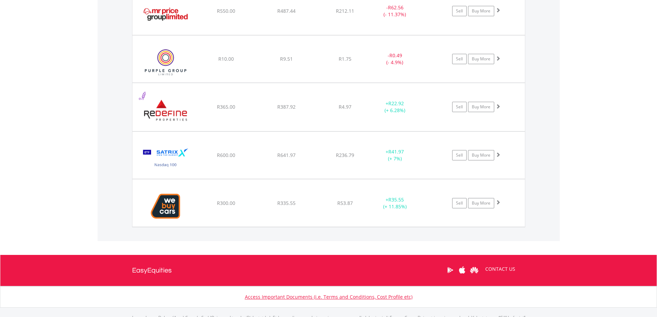
scroll to position [883, 0]
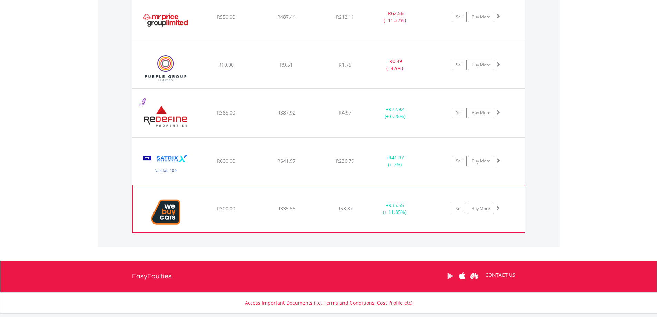
click at [500, 206] on span at bounding box center [497, 208] width 5 height 5
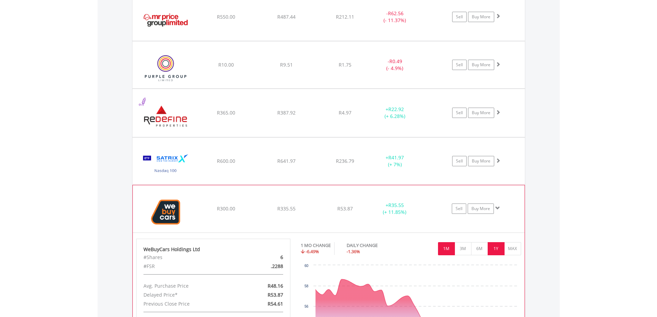
click at [493, 248] on button "1Y" at bounding box center [496, 248] width 17 height 13
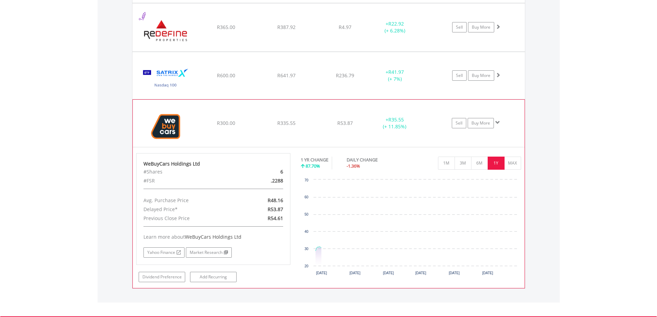
scroll to position [978, 0]
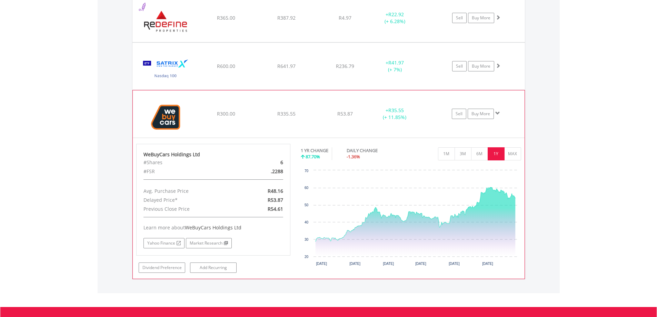
click at [498, 115] on span at bounding box center [497, 113] width 5 height 5
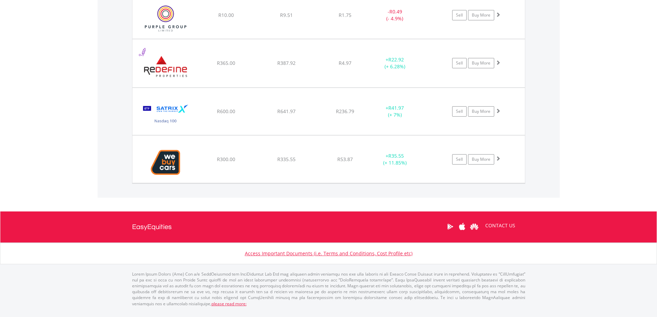
scroll to position [927, 0]
